Goal: Use online tool/utility

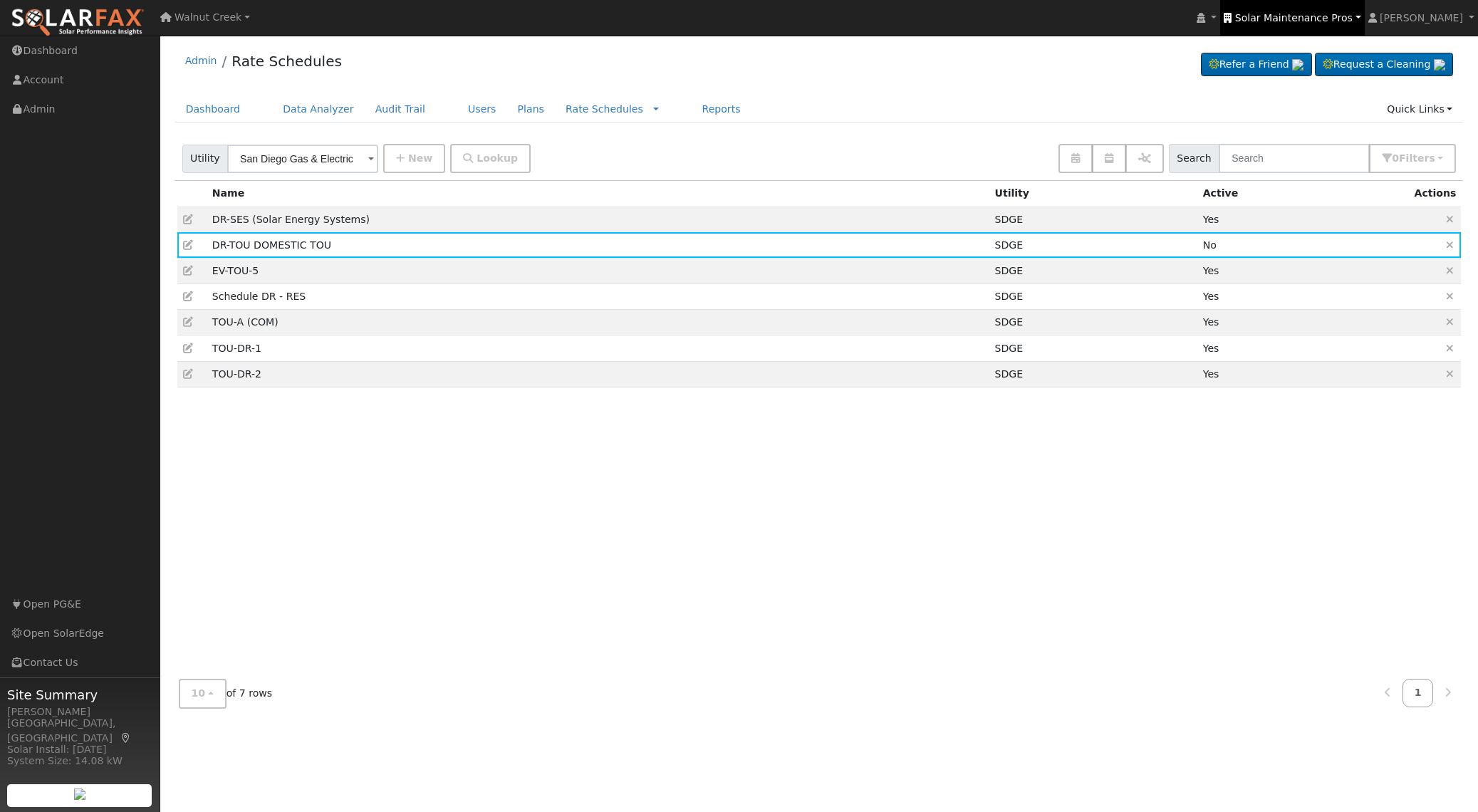
click at [1331, 27] on link "Solar Maintenance Pros" at bounding box center [1292, 18] width 144 height 36
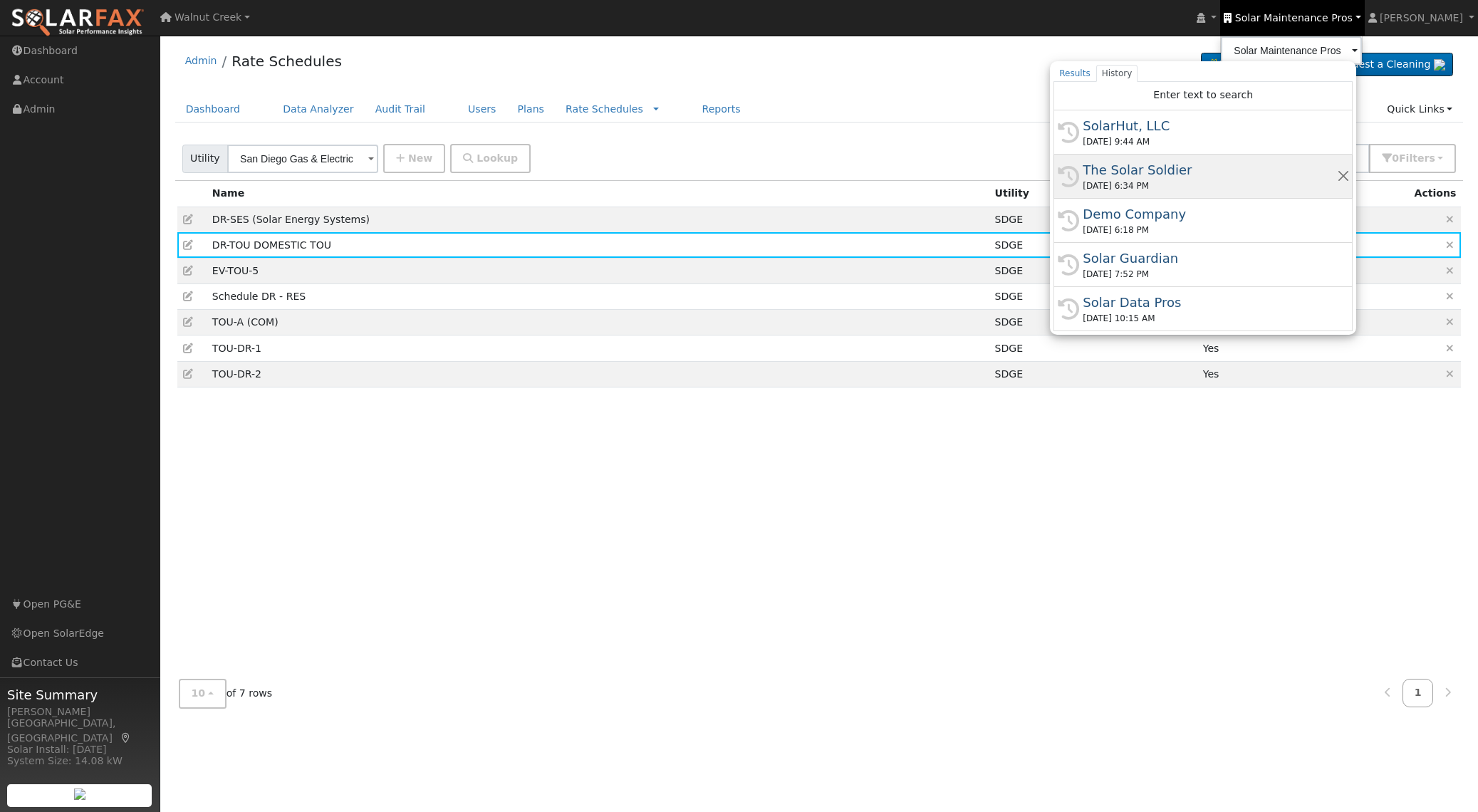
click at [1210, 171] on div "The Solar Soldier" at bounding box center [1209, 170] width 253 height 20
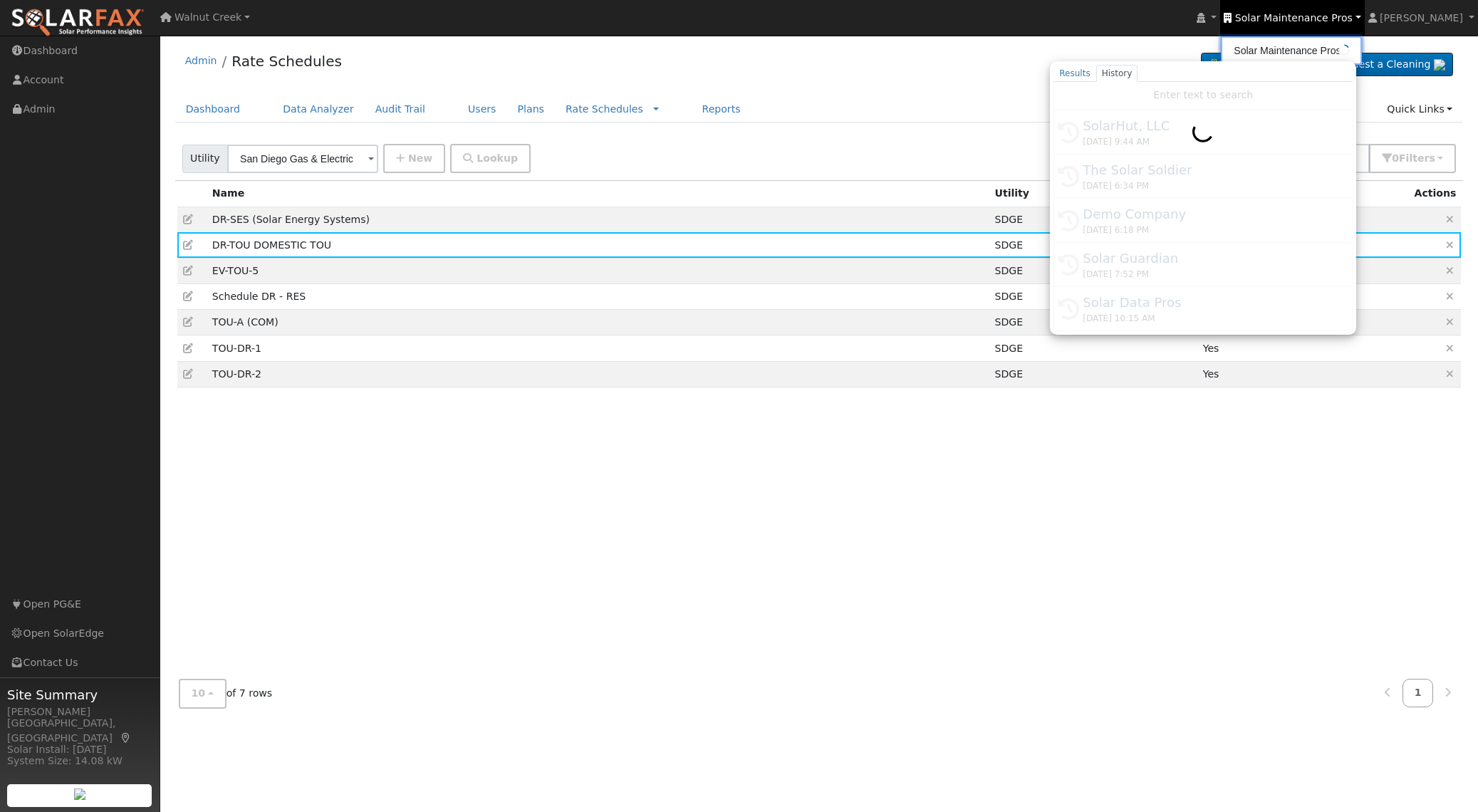
type input "The Solar Soldier"
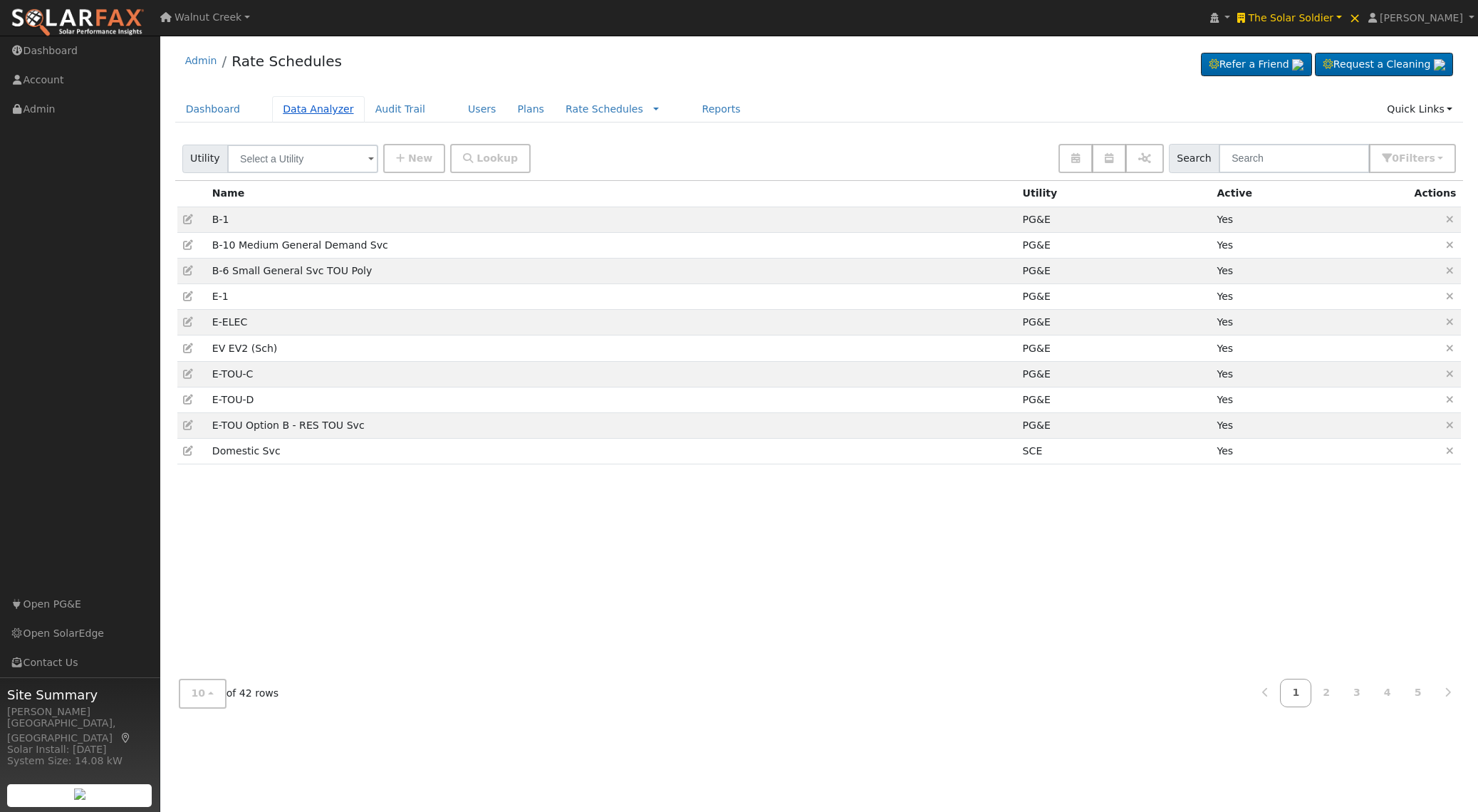
click at [308, 109] on link "Data Analyzer" at bounding box center [318, 109] width 92 height 27
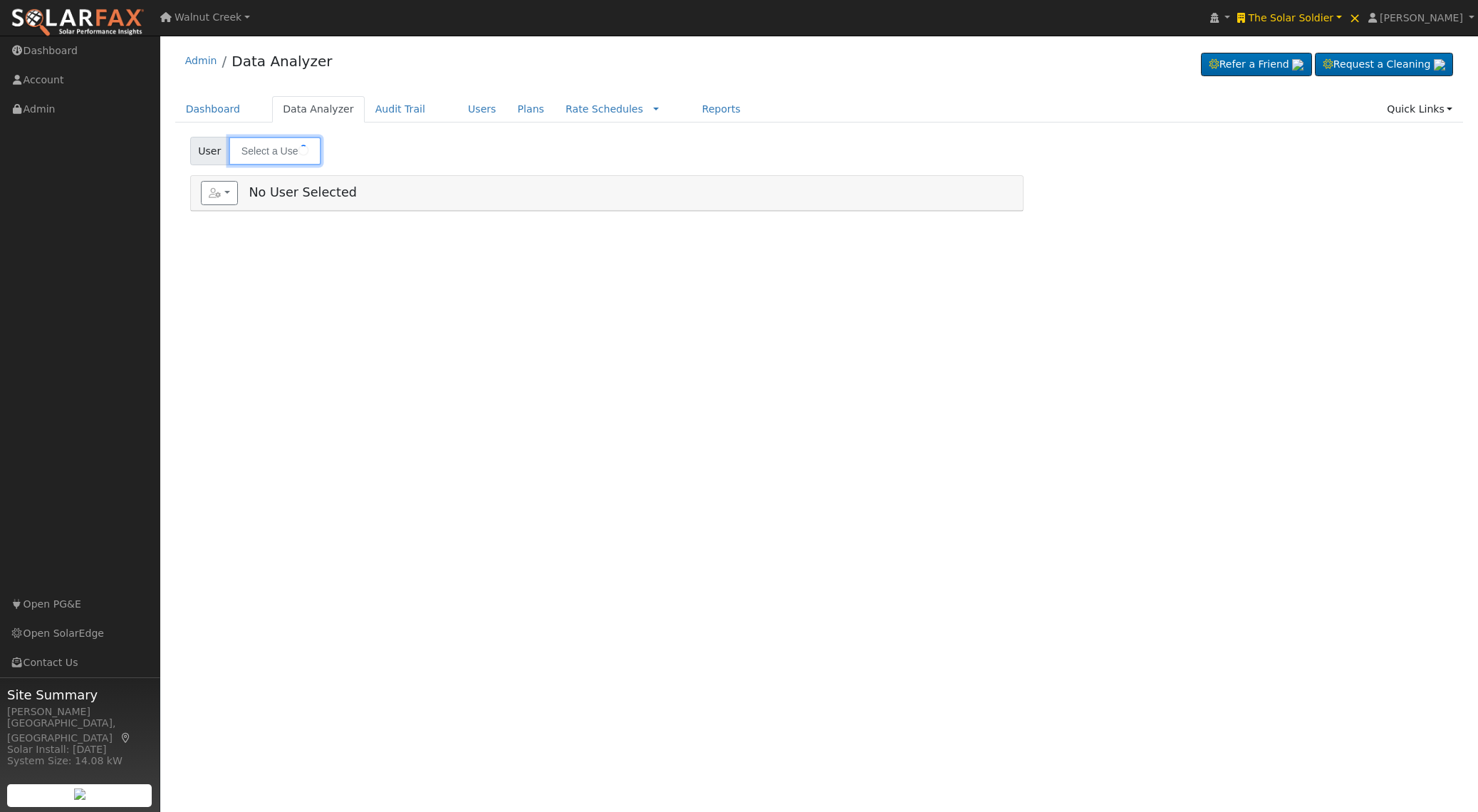
type input "Anna Woodside"
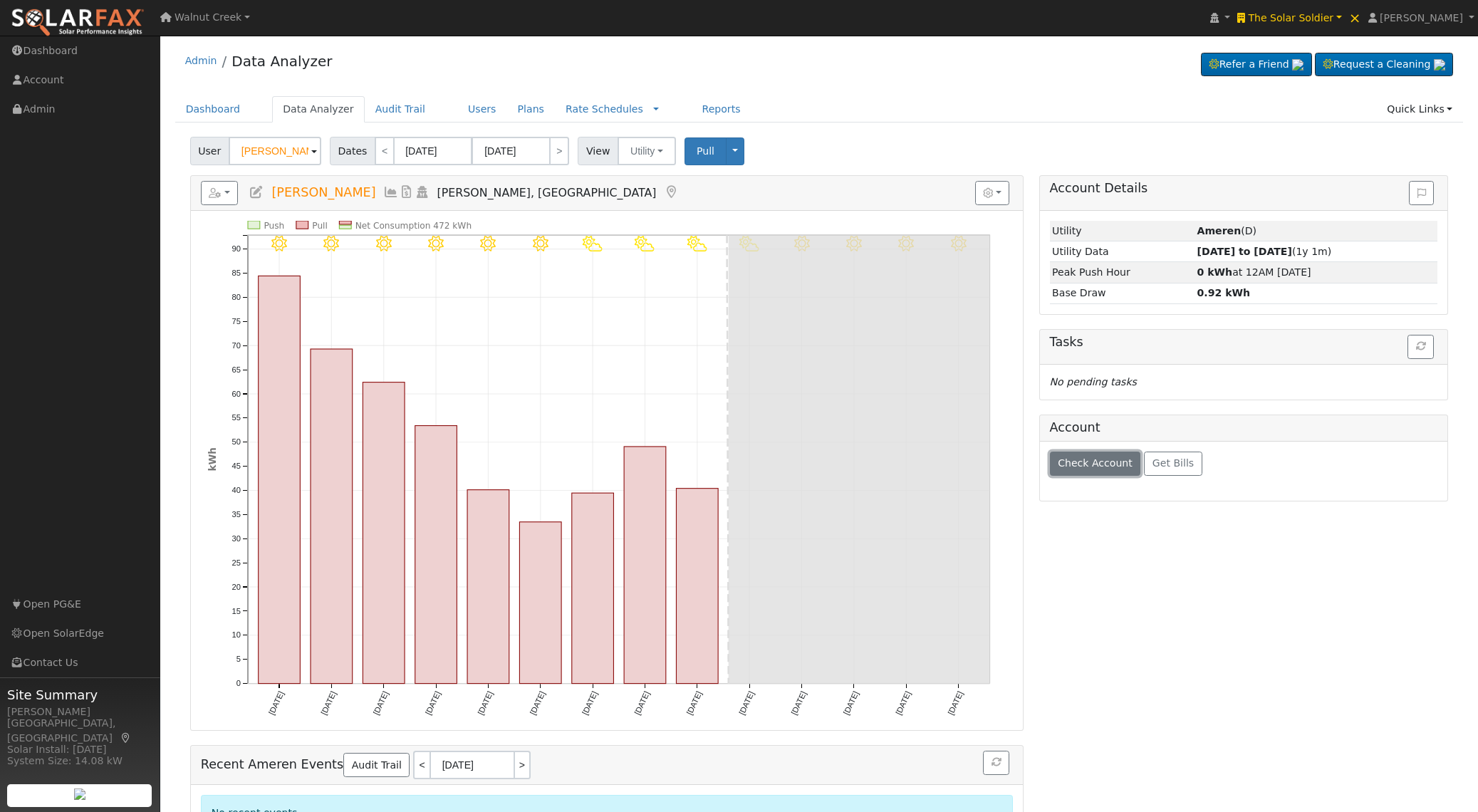
click at [1083, 466] on span "Check Account" at bounding box center [1095, 463] width 75 height 12
click at [226, 187] on button "button" at bounding box center [220, 193] width 37 height 24
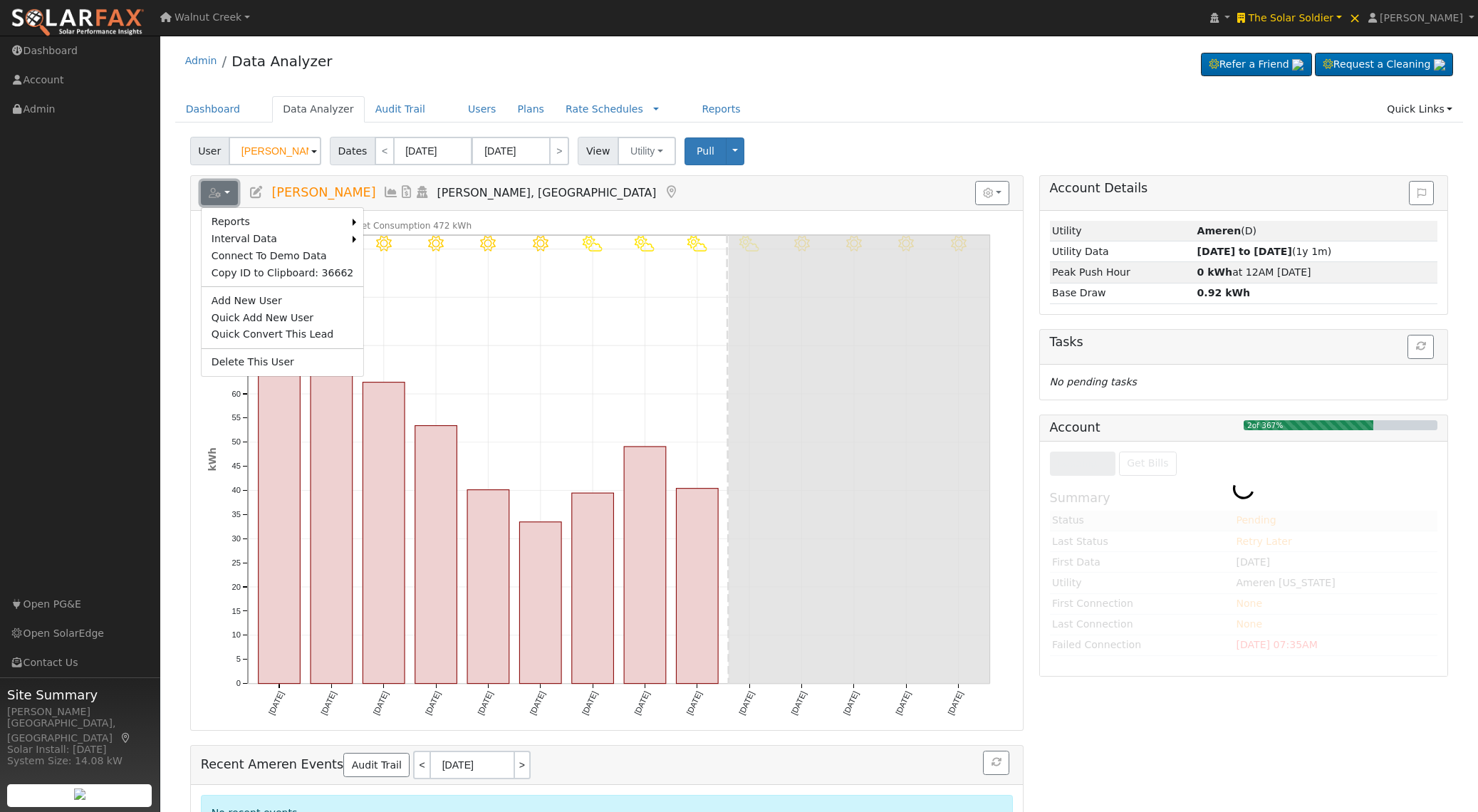
click at [226, 187] on button "button" at bounding box center [220, 193] width 37 height 24
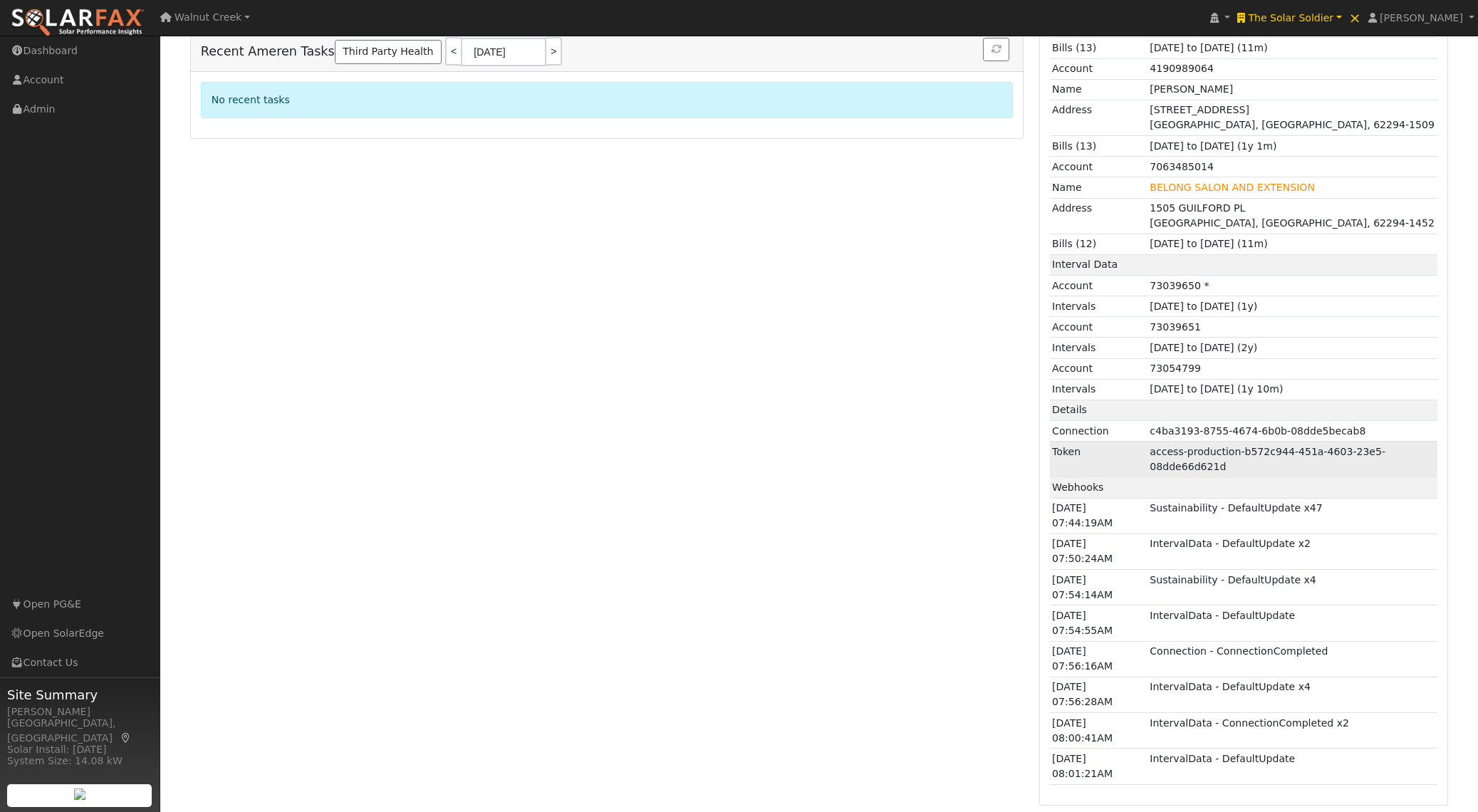
scroll to position [836, 0]
click at [1167, 450] on td "access-production-b572c944-451a-4603-23e5-08dde66d621d" at bounding box center [1292, 458] width 290 height 36
drag, startPoint x: 1167, startPoint y: 450, endPoint x: 1202, endPoint y: 469, distance: 39.8
click at [1202, 469] on td "access-production-b572c944-451a-4603-23e5-08dde66d621d" at bounding box center [1292, 458] width 290 height 36
copy td "access-production-b572c944-451a-4603-23e5-08dde66d621d"
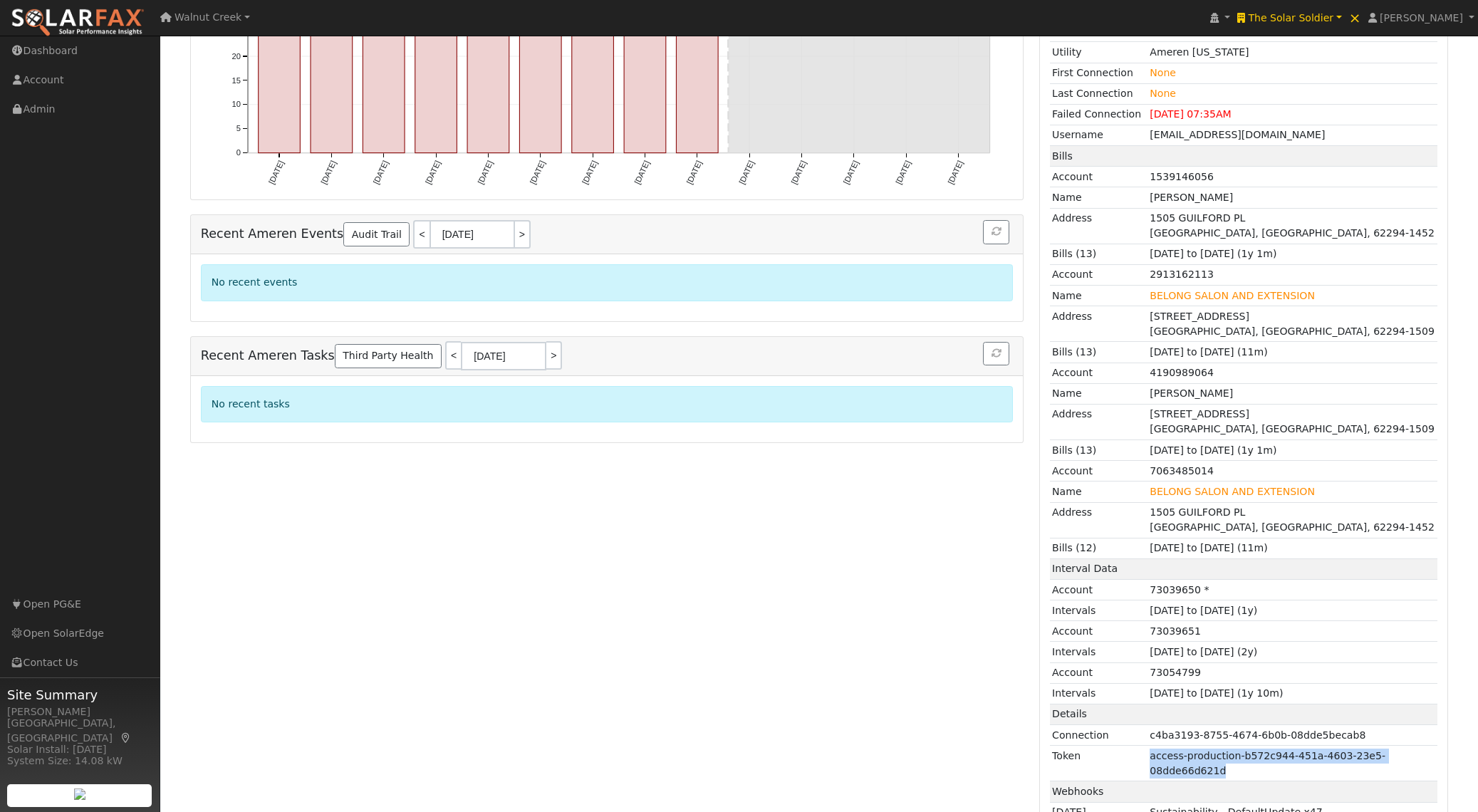
scroll to position [0, 0]
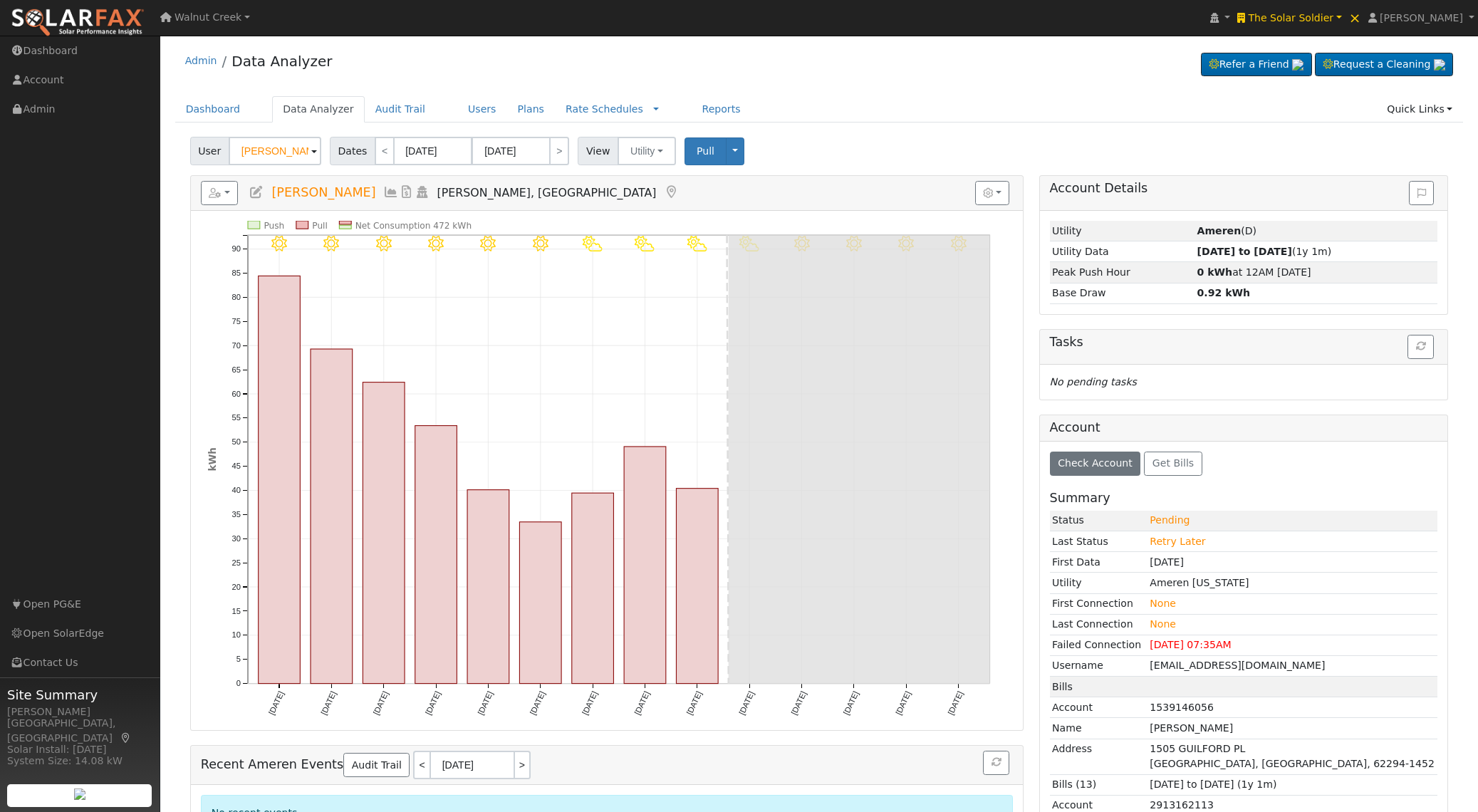
click at [299, 195] on span "Anna Woodside" at bounding box center [323, 192] width 104 height 14
drag, startPoint x: 299, startPoint y: 195, endPoint x: 326, endPoint y: 194, distance: 27.0
click at [327, 194] on span "Anna Woodside" at bounding box center [323, 192] width 104 height 14
click at [292, 190] on span "Anna Woodside" at bounding box center [323, 192] width 104 height 14
drag, startPoint x: 292, startPoint y: 190, endPoint x: 310, endPoint y: 189, distance: 18.0
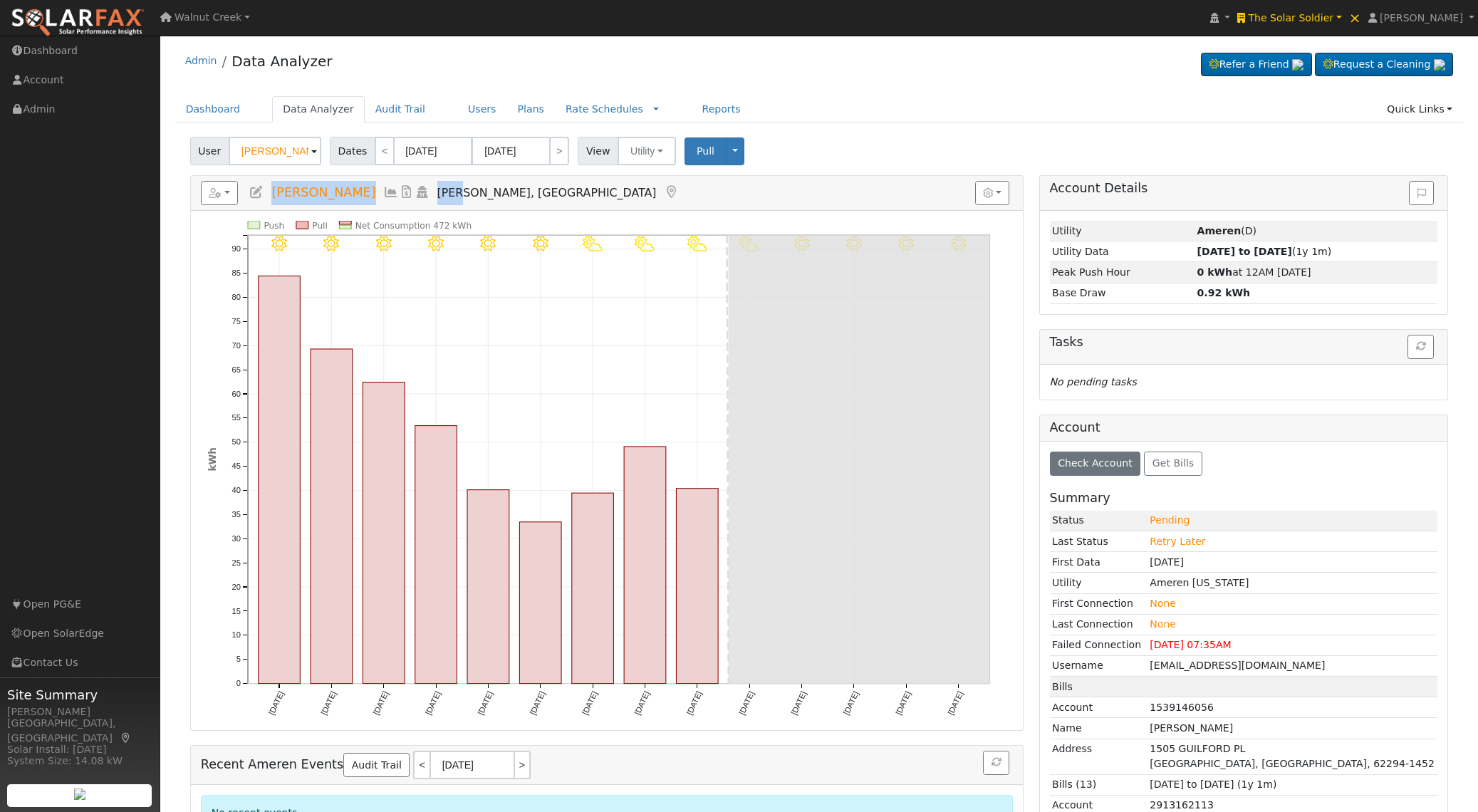
click at [310, 189] on span "Anna Woodside" at bounding box center [323, 192] width 104 height 14
copy h5 "Anna Woodside Troy"
